Goal: Task Accomplishment & Management: Complete application form

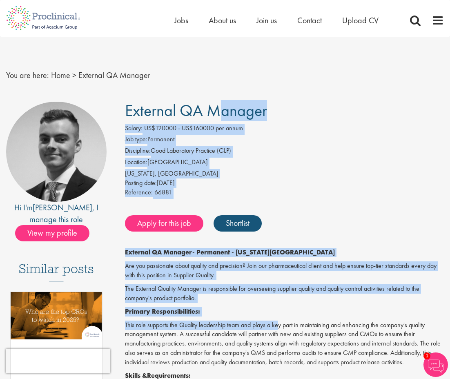
drag, startPoint x: 126, startPoint y: 111, endPoint x: 272, endPoint y: 288, distance: 229.8
click at [237, 225] on link "Shortlist" at bounding box center [238, 223] width 48 height 16
click at [236, 227] on link "Shortlisted" at bounding box center [242, 223] width 57 height 16
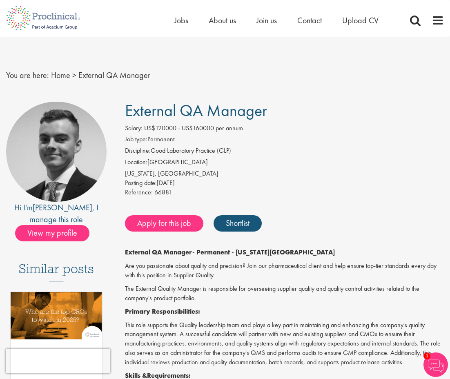
click at [158, 332] on p "This role supports the Quality leadership team and plays a key part in maintain…" at bounding box center [284, 344] width 319 height 47
click at [131, 107] on span "External QA Manager" at bounding box center [196, 110] width 142 height 21
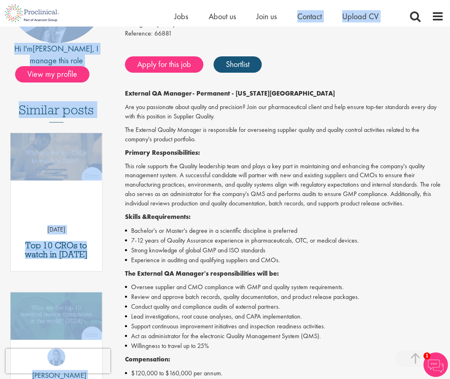
drag, startPoint x: 127, startPoint y: 109, endPoint x: 331, endPoint y: 4, distance: 229.1
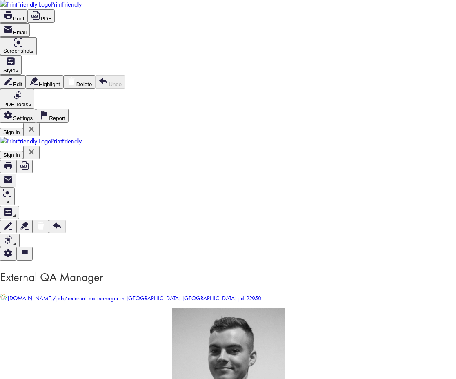
click at [191, 308] on img at bounding box center [228, 364] width 113 height 113
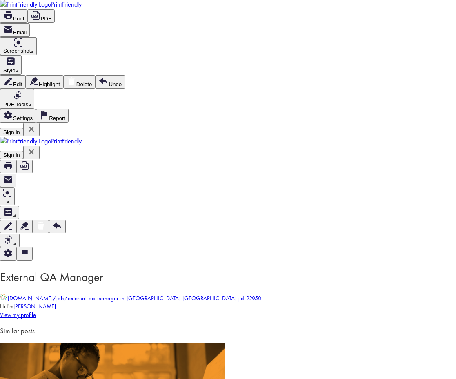
scroll to position [16, 0]
click at [36, 311] on span "View my profile" at bounding box center [18, 314] width 36 height 7
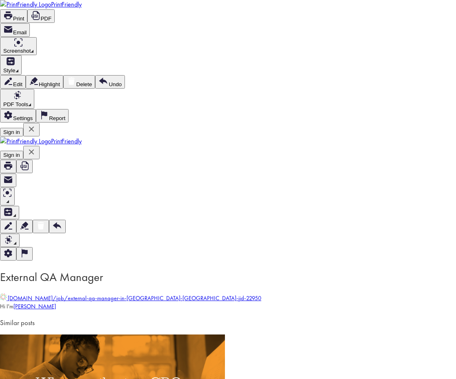
click at [125, 302] on div "Hi I'm [PERSON_NAME]" at bounding box center [228, 306] width 456 height 9
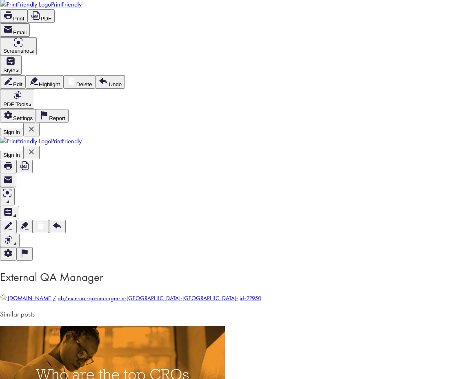
click at [124, 309] on h3 "Similar posts" at bounding box center [228, 314] width 456 height 10
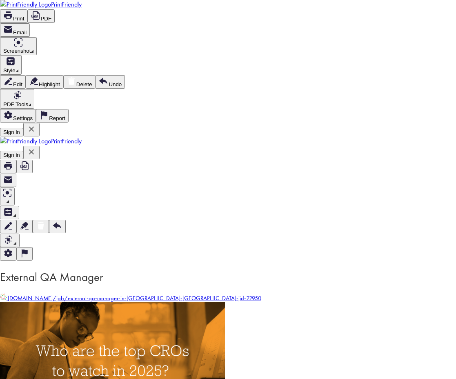
click at [130, 302] on img "Link to a post" at bounding box center [112, 360] width 225 height 117
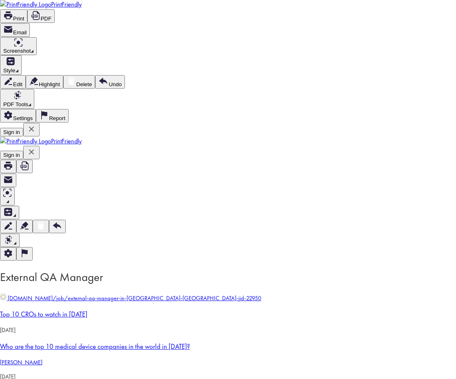
click at [125, 309] on h3 "Top 10 CROs to watch in [DATE]" at bounding box center [228, 314] width 456 height 10
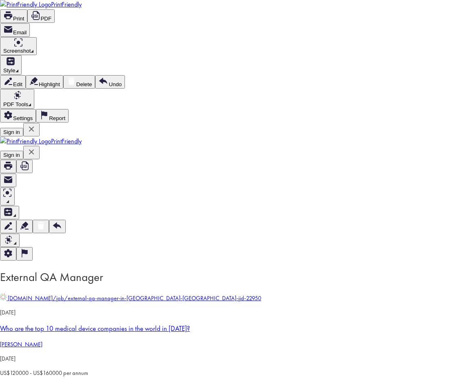
click at [125, 308] on p "[DATE]" at bounding box center [228, 312] width 456 height 9
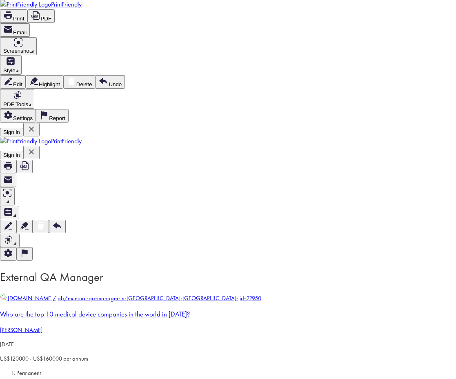
click at [125, 309] on h3 "Who are the top 10 medical device companies in the world in [DATE]?" at bounding box center [228, 314] width 456 height 10
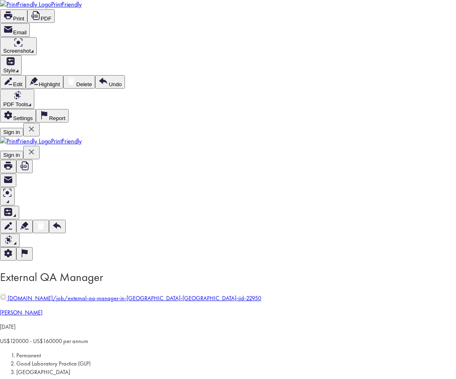
click at [42, 309] on span "[PERSON_NAME]" at bounding box center [21, 312] width 42 height 7
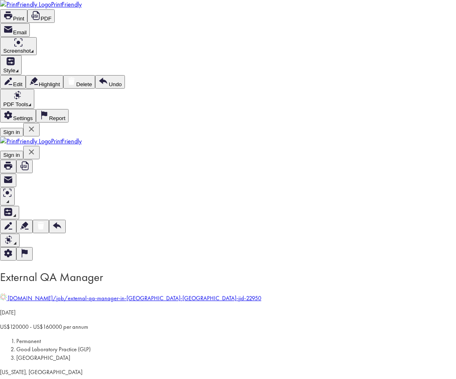
click at [29, 161] on icon at bounding box center [25, 166] width 10 height 10
